Goal: Task Accomplishment & Management: Use online tool/utility

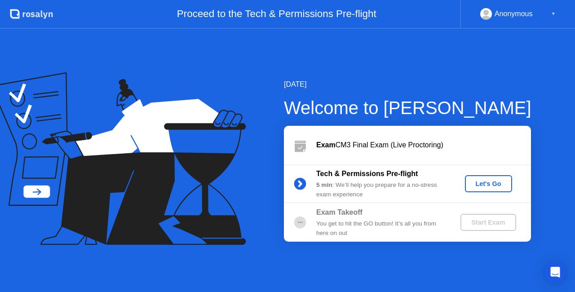
click at [480, 180] on div "Let's Go" at bounding box center [488, 183] width 40 height 7
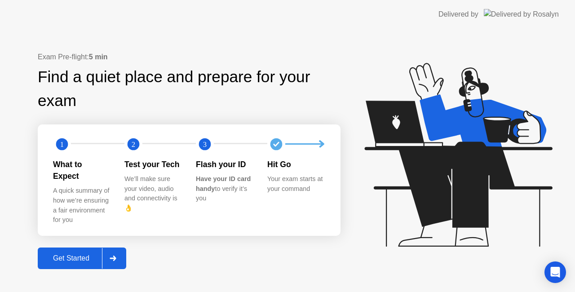
click at [57, 254] on div "Get Started" at bounding box center [71, 258] width 62 height 8
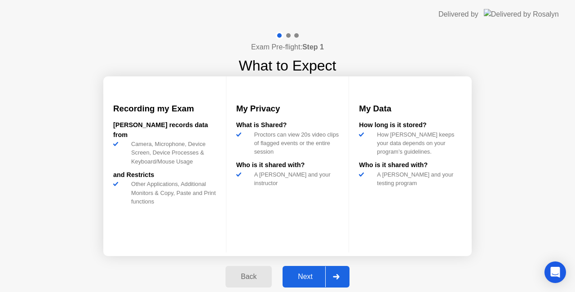
click at [303, 277] on div "Next" at bounding box center [305, 277] width 40 height 8
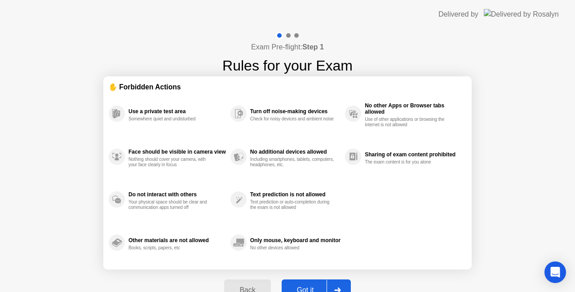
click at [304, 286] on div "Got it" at bounding box center [305, 290] width 42 height 8
select select "**********"
select select "*******"
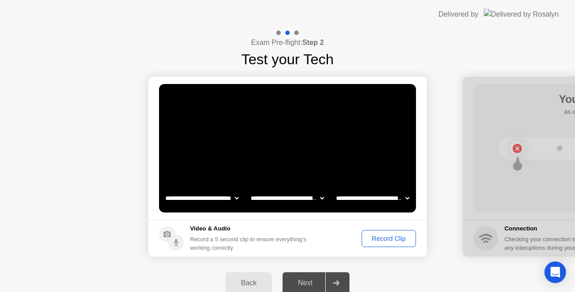
click at [378, 237] on div "Record Clip" at bounding box center [389, 238] width 48 height 7
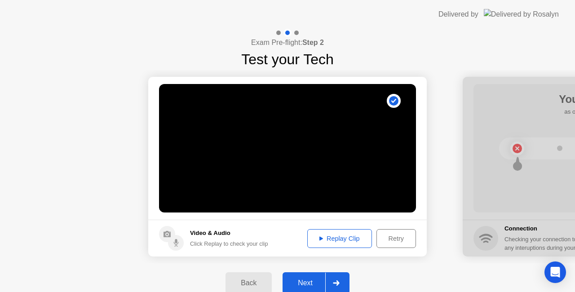
click at [298, 279] on div "Next" at bounding box center [305, 283] width 40 height 8
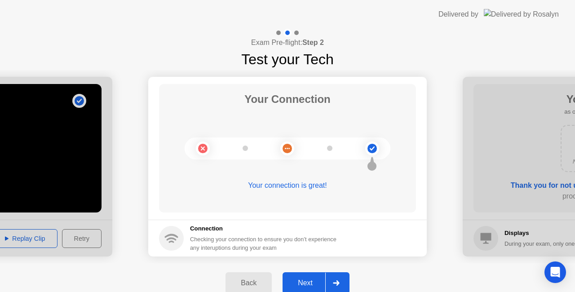
click at [300, 281] on div "Next" at bounding box center [305, 283] width 40 height 8
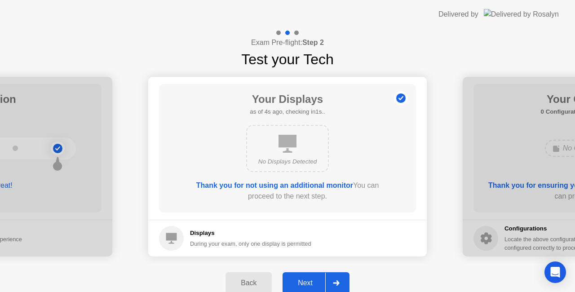
click at [300, 281] on div "Next" at bounding box center [305, 283] width 40 height 8
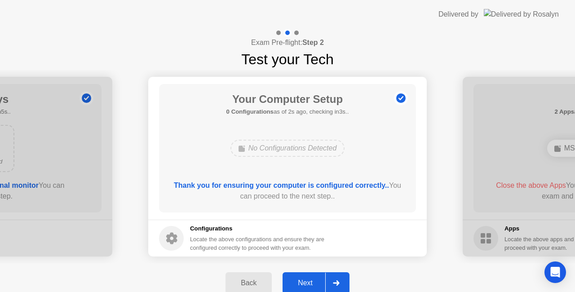
click at [310, 277] on button "Next" at bounding box center [315, 283] width 67 height 22
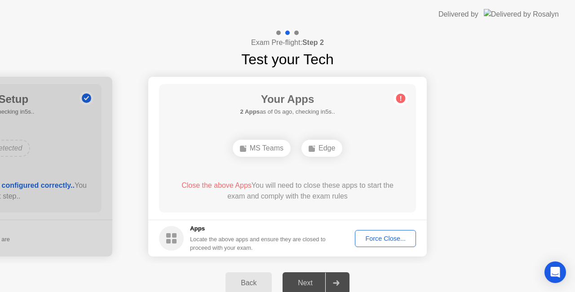
click at [399, 239] on div "Force Close..." at bounding box center [385, 238] width 55 height 7
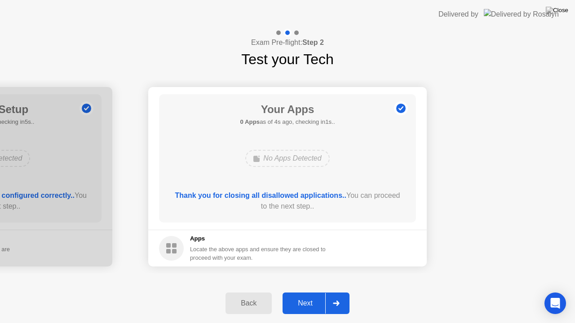
click at [297, 291] on div "Next" at bounding box center [305, 303] width 40 height 8
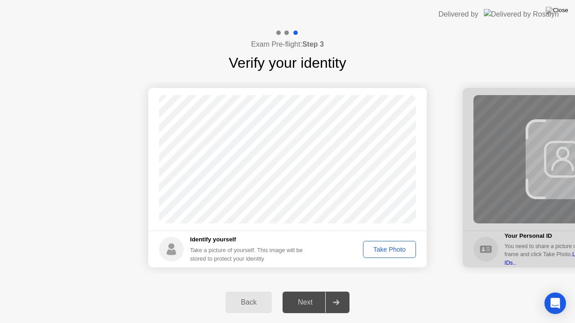
click at [391, 251] on div "Take Photo" at bounding box center [389, 249] width 47 height 7
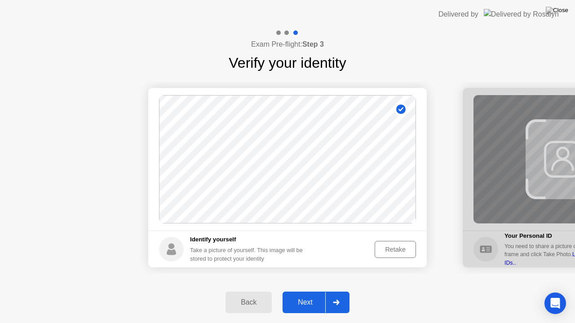
click at [307, 291] on div "Next" at bounding box center [305, 303] width 40 height 8
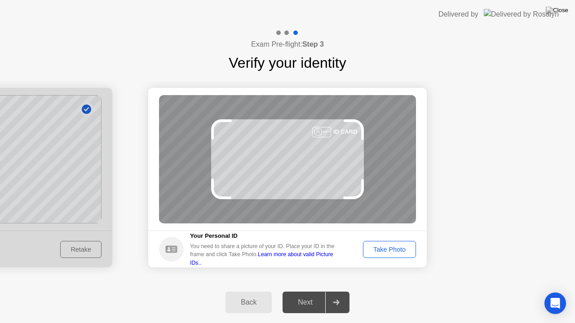
click at [376, 252] on div "Take Photo" at bounding box center [389, 249] width 47 height 7
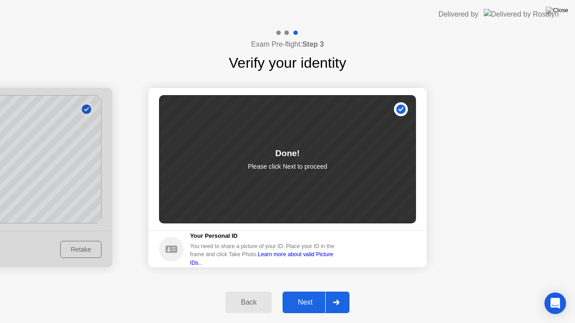
click at [305, 291] on div "Next" at bounding box center [305, 303] width 40 height 8
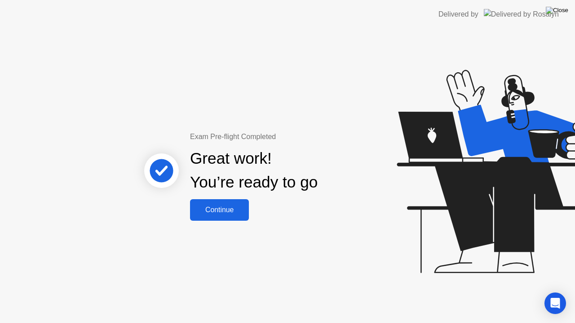
click at [560, 12] on img at bounding box center [556, 10] width 22 height 7
